Goal: Transaction & Acquisition: Purchase product/service

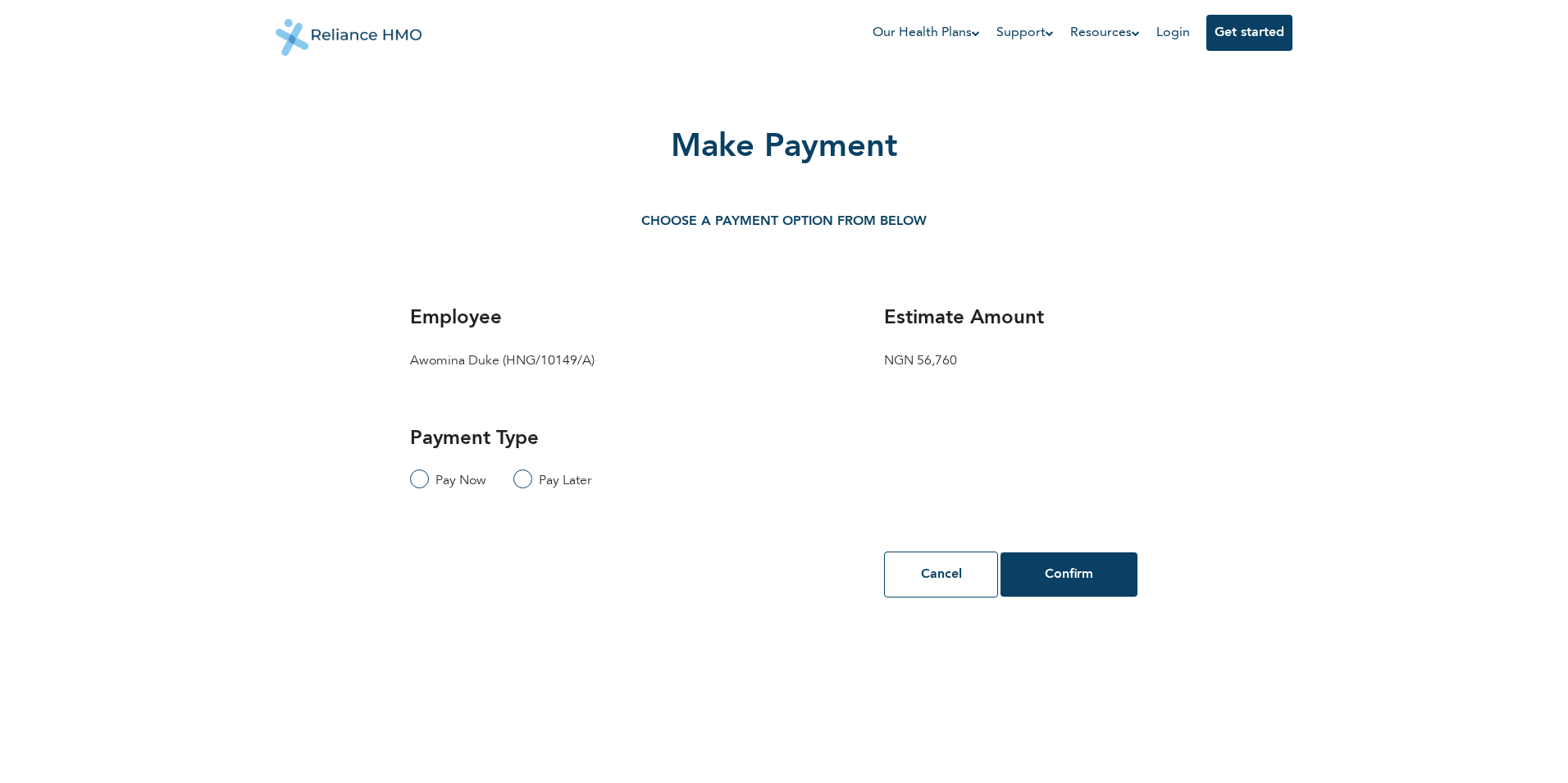
click at [424, 478] on input "Pay Now" at bounding box center [419, 481] width 17 height 23
radio input "true"
click at [1074, 587] on button "Confirm" at bounding box center [1069, 574] width 137 height 44
click at [1064, 584] on button "Confirm" at bounding box center [1069, 574] width 137 height 44
click at [423, 475] on input "Pay Now" at bounding box center [419, 481] width 17 height 23
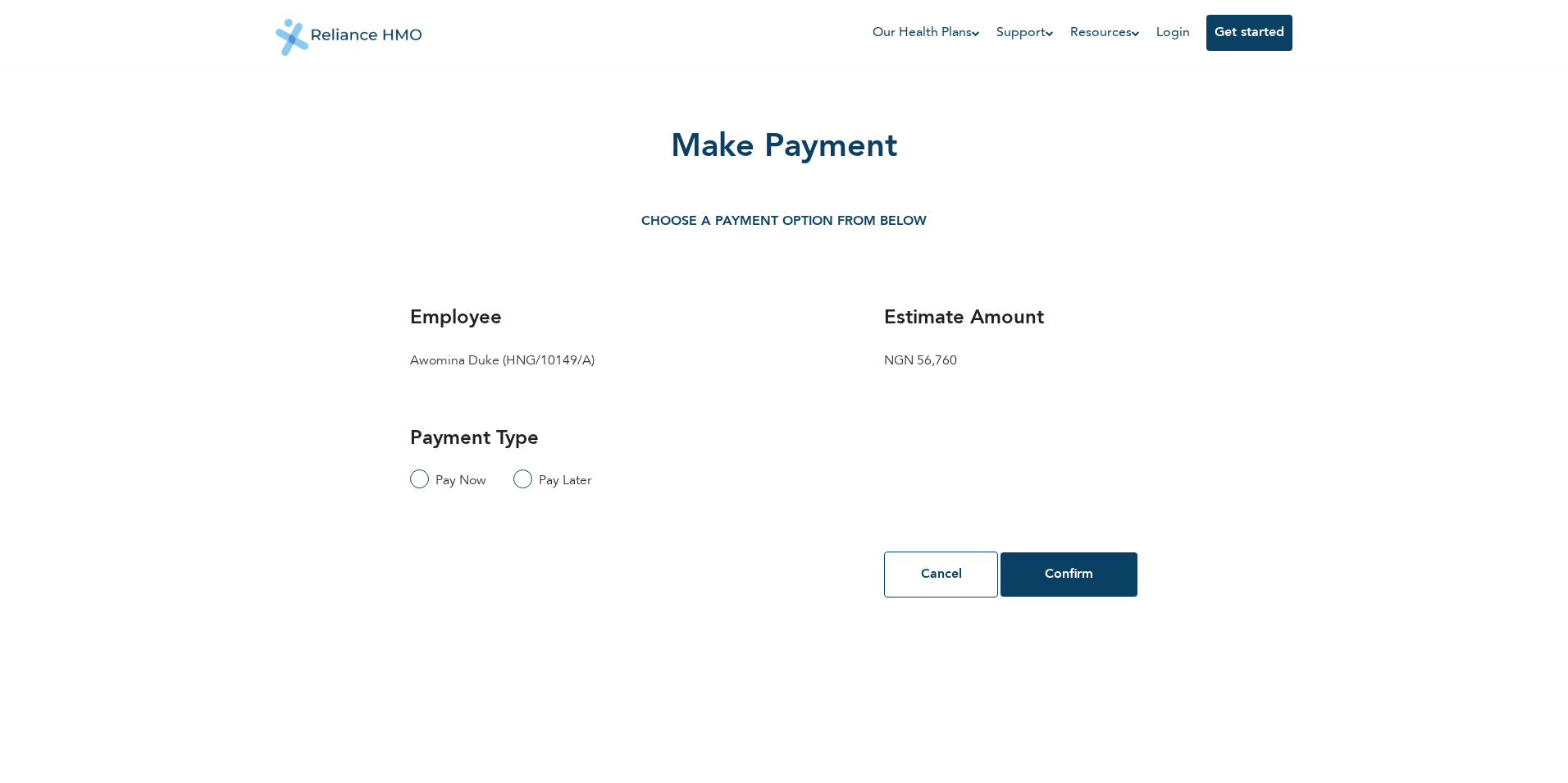
radio input "true"
click at [1084, 557] on button "Confirm" at bounding box center [1069, 574] width 137 height 44
